Goal: Information Seeking & Learning: Understand process/instructions

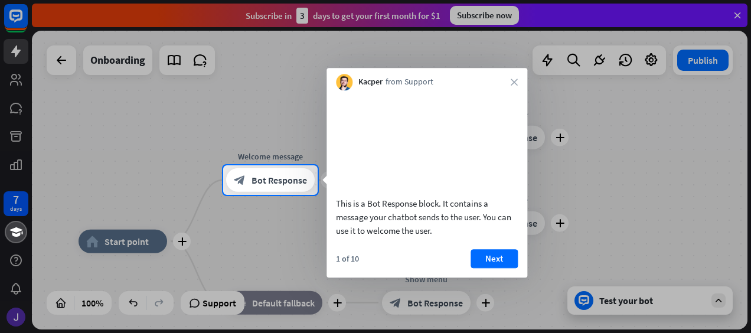
click at [263, 100] on div at bounding box center [375, 82] width 751 height 165
click at [138, 249] on div at bounding box center [375, 264] width 751 height 138
click at [513, 268] on button "Next" at bounding box center [493, 258] width 47 height 19
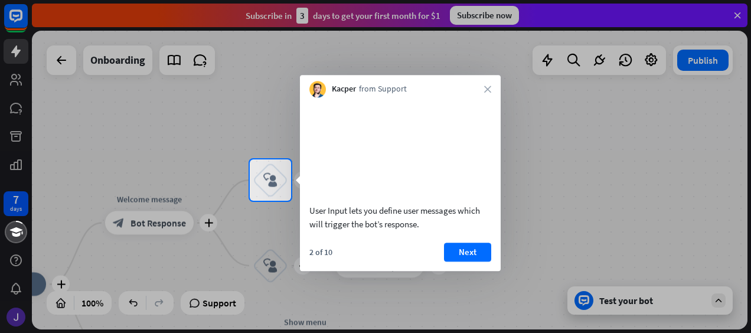
click at [466, 261] on button "Next" at bounding box center [467, 252] width 47 height 19
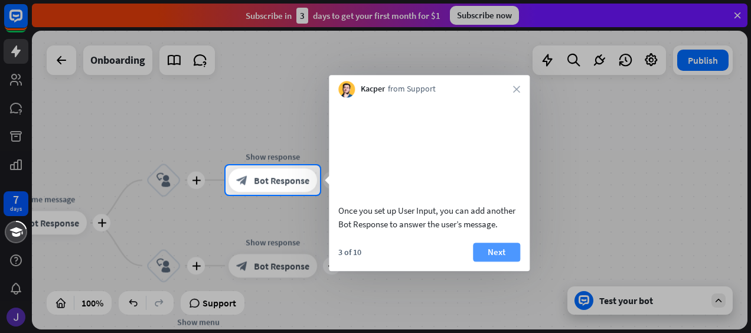
click at [484, 258] on button "Next" at bounding box center [496, 252] width 47 height 19
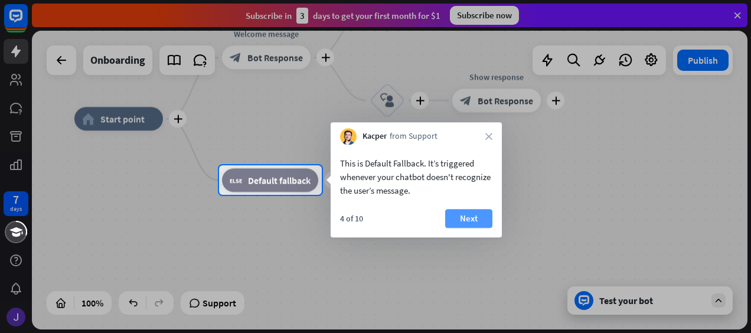
click at [459, 214] on button "Next" at bounding box center [468, 218] width 47 height 19
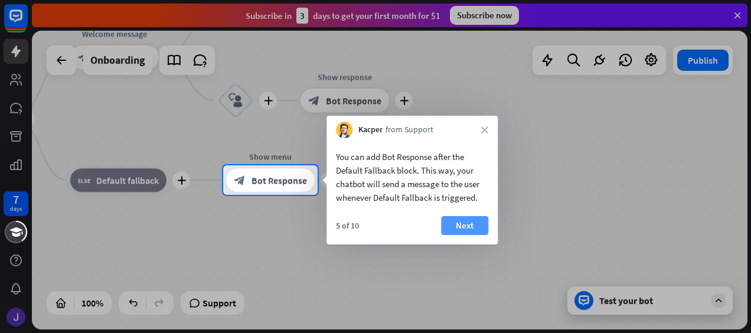
click at [464, 216] on div "You can add Bot Response after the Default Fallback block. This way, your chatb…" at bounding box center [411, 191] width 171 height 106
click at [469, 223] on button "Next" at bounding box center [464, 225] width 47 height 19
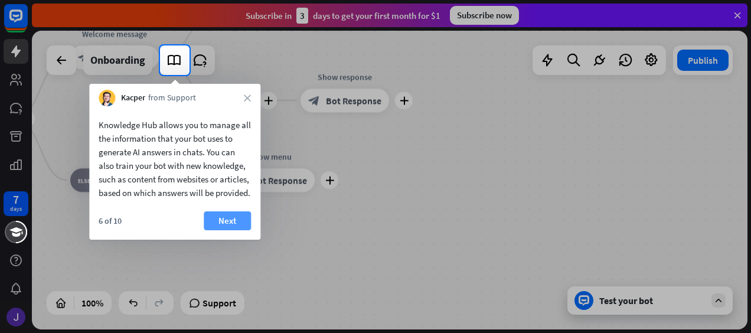
click at [230, 230] on button "Next" at bounding box center [227, 220] width 47 height 19
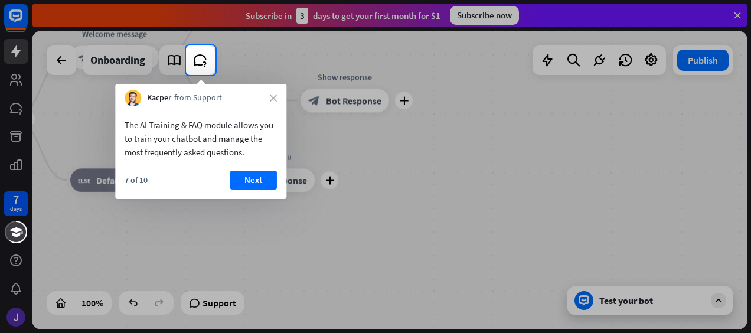
click at [452, 194] on div at bounding box center [375, 204] width 751 height 258
drag, startPoint x: 237, startPoint y: 183, endPoint x: 264, endPoint y: 194, distance: 29.4
click at [237, 183] on button "Next" at bounding box center [253, 180] width 47 height 19
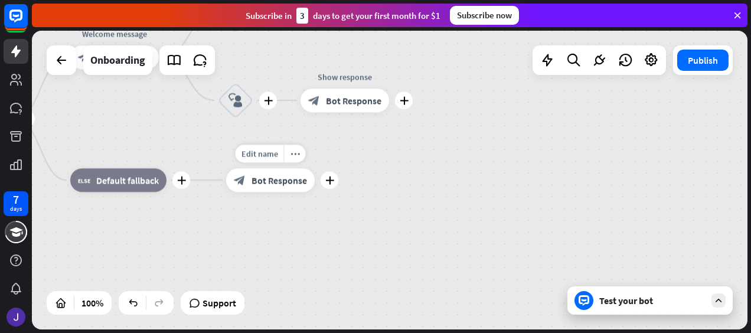
click at [264, 192] on div "Edit name more_horiz plus Show menu block_bot_response Bot Response" at bounding box center [270, 180] width 89 height 24
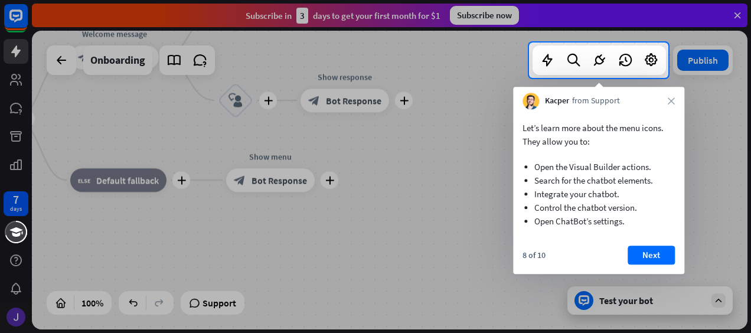
click at [681, 262] on div "8 of 10 Next" at bounding box center [598, 259] width 171 height 28
click at [641, 256] on button "Next" at bounding box center [650, 254] width 47 height 19
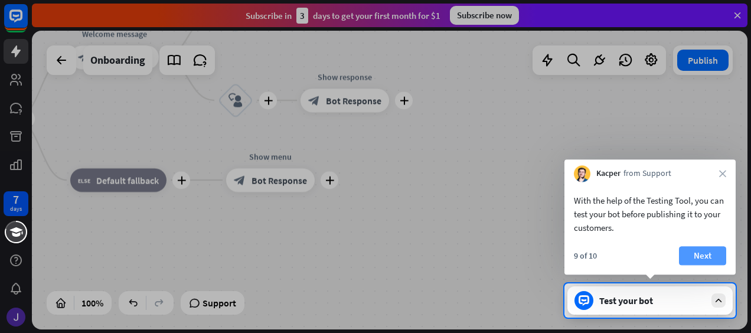
click at [712, 251] on button "Next" at bounding box center [702, 255] width 47 height 19
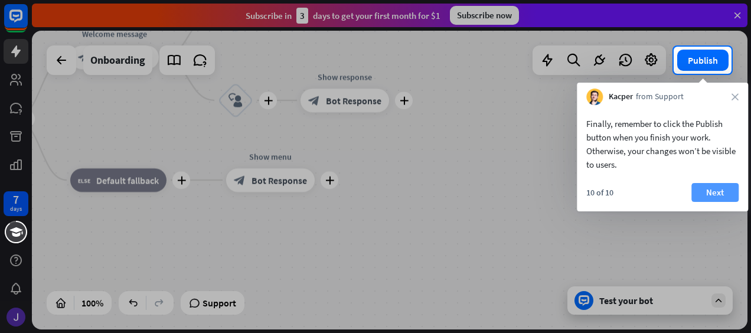
click at [728, 194] on button "Next" at bounding box center [714, 192] width 47 height 19
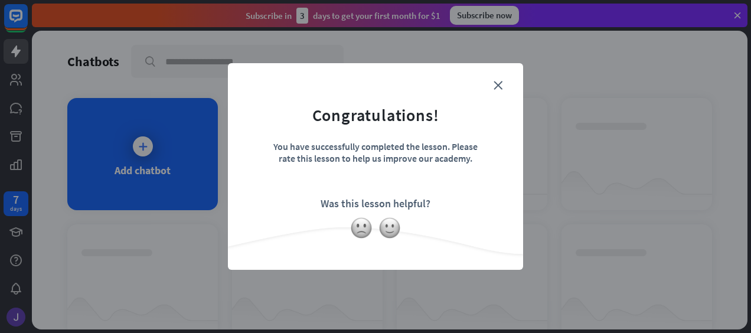
click at [728, 194] on div "close Congratulations! You have successfully completed the lesson. Please rate …" at bounding box center [375, 166] width 751 height 333
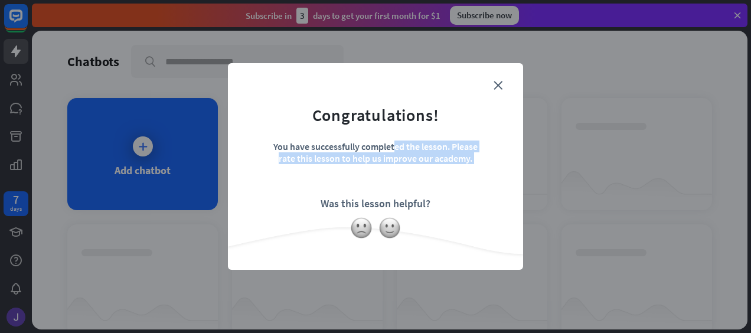
click at [728, 194] on div "close Congratulations! You have successfully completed the lesson. Please rate …" at bounding box center [375, 166] width 751 height 333
click at [507, 78] on form "Congratulations! You have successfully completed the lesson. Please rate this l…" at bounding box center [376, 148] width 266 height 141
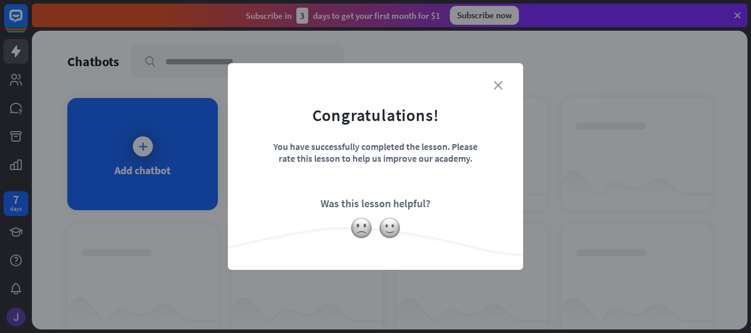
click at [502, 87] on icon "close" at bounding box center [497, 85] width 9 height 9
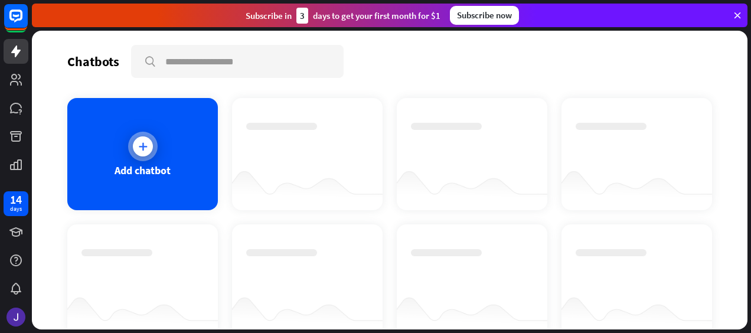
click at [144, 144] on icon at bounding box center [143, 146] width 12 height 12
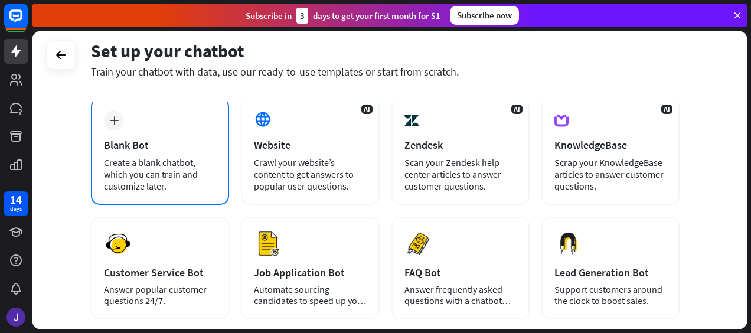
click at [130, 138] on div "Blank Bot" at bounding box center [160, 145] width 112 height 14
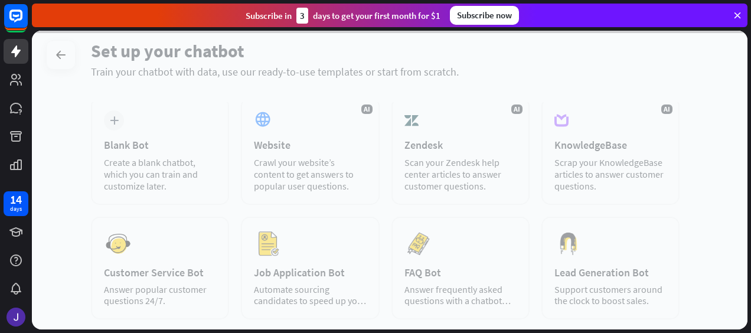
scroll to position [58, 0]
